Goal: Check status: Check status

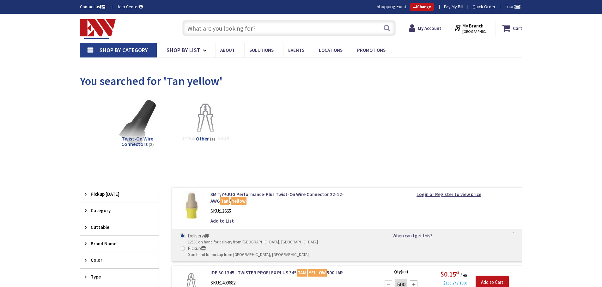
type input "[GEOGRAPHIC_DATA], [GEOGRAPHIC_DATA]"
